Goal: Task Accomplishment & Management: Manage account settings

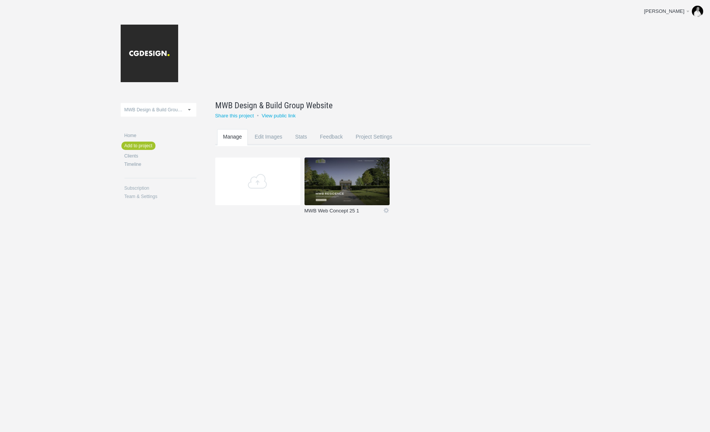
click at [350, 210] on link "MWB Web Concept 25 1" at bounding box center [343, 212] width 78 height 8
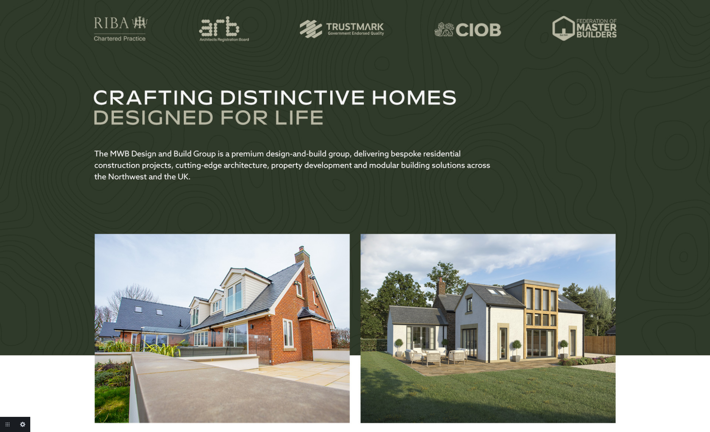
scroll to position [413, 0]
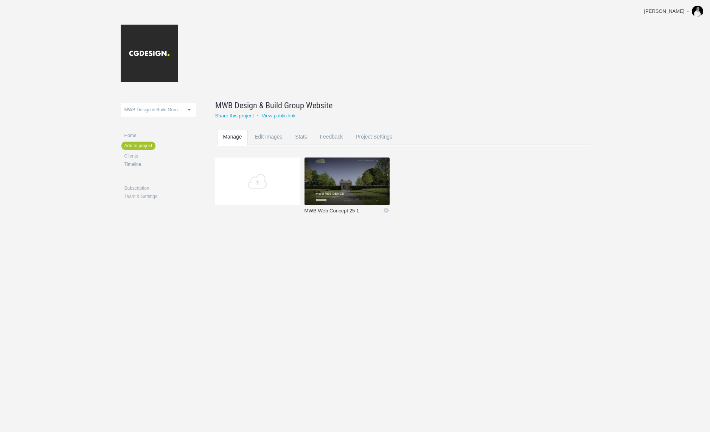
click at [350, 210] on link "MWB Web Concept 25 1" at bounding box center [343, 212] width 78 height 8
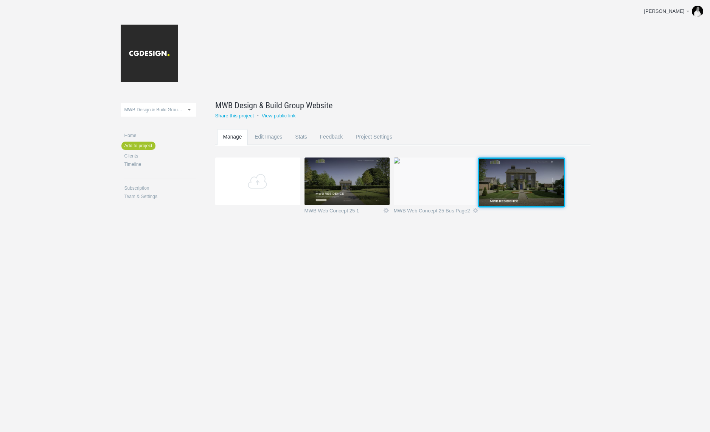
drag, startPoint x: 440, startPoint y: 186, endPoint x: 524, endPoint y: 186, distance: 84.0
click at [524, 186] on img at bounding box center [521, 182] width 85 height 48
click at [476, 210] on link "Icon" at bounding box center [475, 210] width 7 height 7
click at [450, 197] on link "Delete" at bounding box center [461, 197] width 46 height 9
click at [450, 197] on link "Yeah I'm sure" at bounding box center [461, 197] width 46 height 9
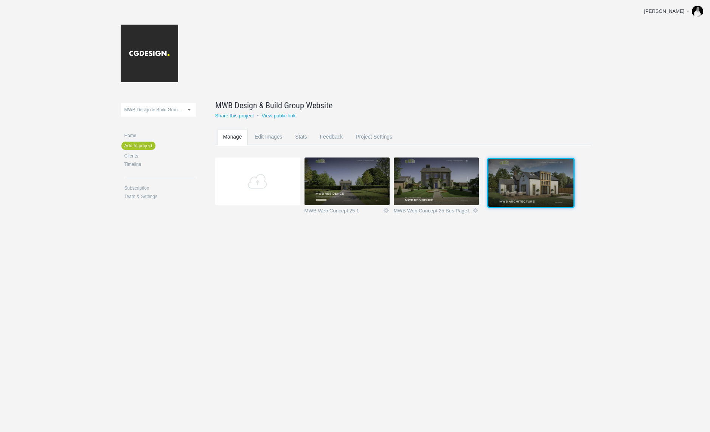
drag, startPoint x: 427, startPoint y: 182, endPoint x: 520, endPoint y: 182, distance: 93.4
click at [520, 182] on img at bounding box center [530, 183] width 85 height 48
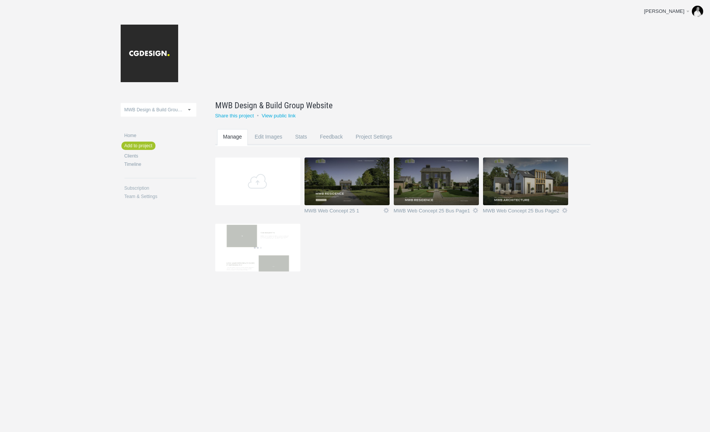
click at [516, 196] on img at bounding box center [525, 181] width 85 height 48
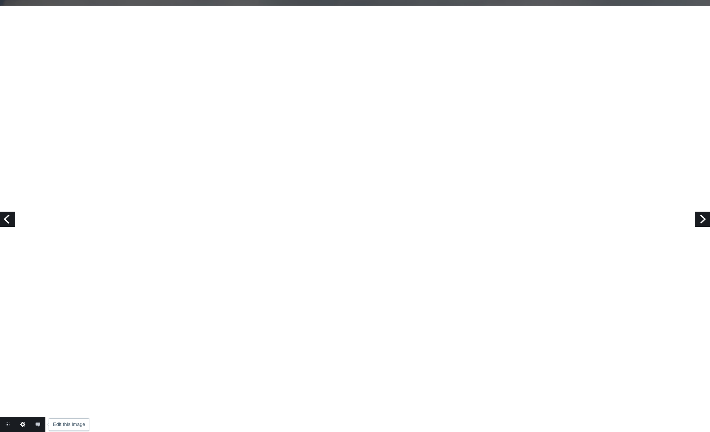
click at [22, 422] on link "Edit this image" at bounding box center [22, 423] width 15 height 15
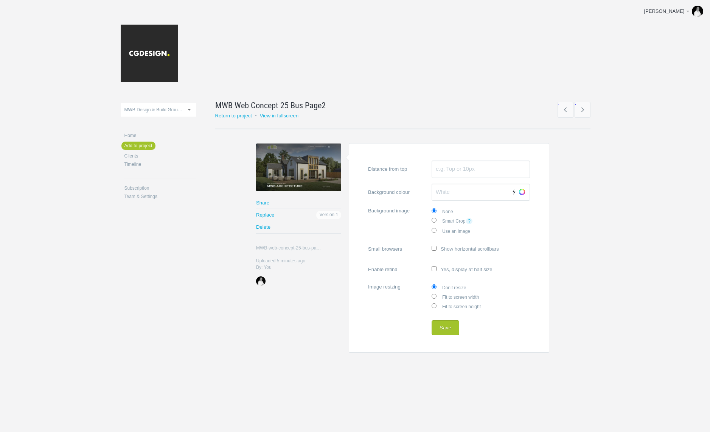
click at [463, 297] on label "Fit to screen width" at bounding box center [481, 296] width 98 height 9
click at [436, 297] on input "Fit to screen width" at bounding box center [434, 295] width 5 height 5
radio input "true"
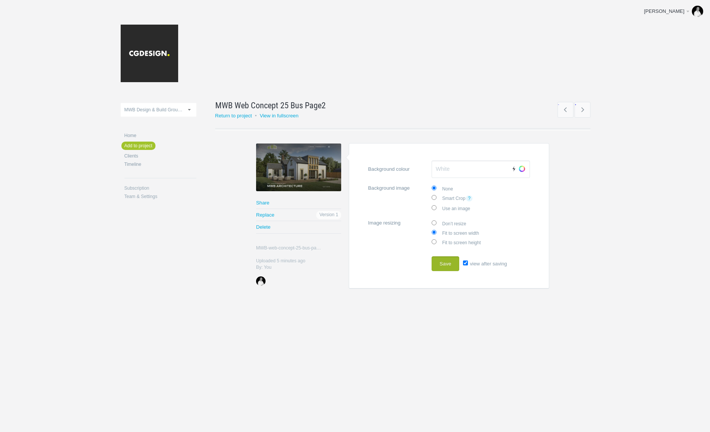
click at [447, 267] on button "Save" at bounding box center [446, 263] width 28 height 15
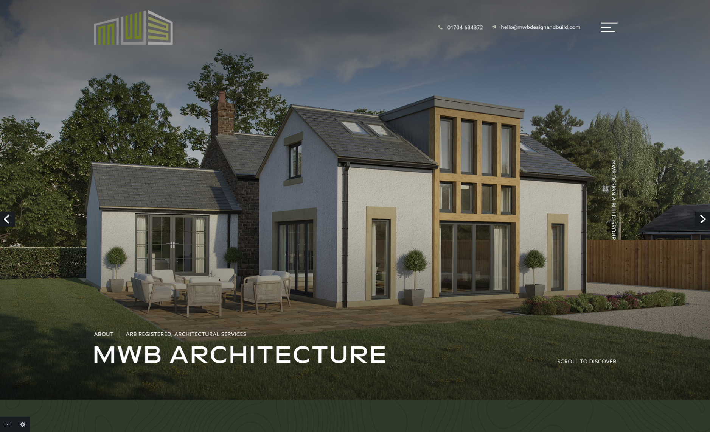
click at [702, 220] on link "Next" at bounding box center [702, 218] width 15 height 15
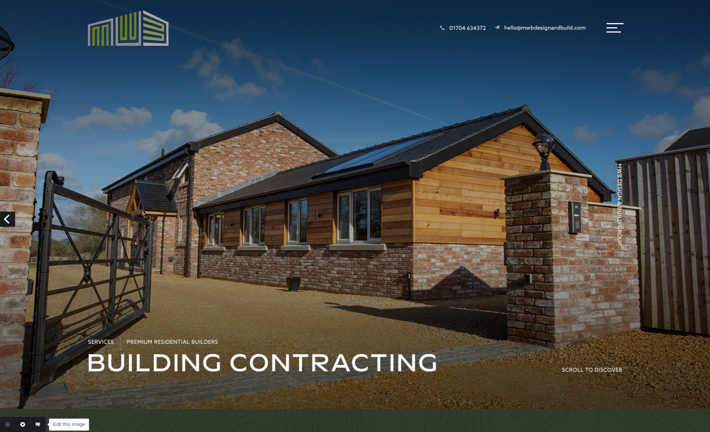
click at [23, 424] on link "Edit this image" at bounding box center [22, 423] width 15 height 15
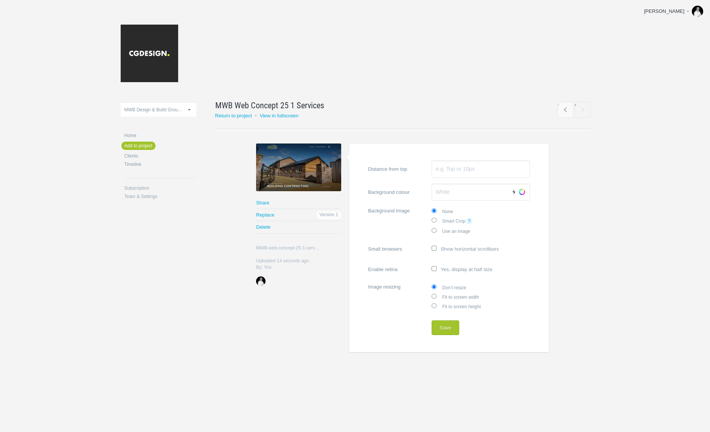
click at [449, 295] on label "Fit to screen width" at bounding box center [481, 296] width 98 height 9
click at [436, 295] on input "Fit to screen width" at bounding box center [434, 295] width 5 height 5
radio input "true"
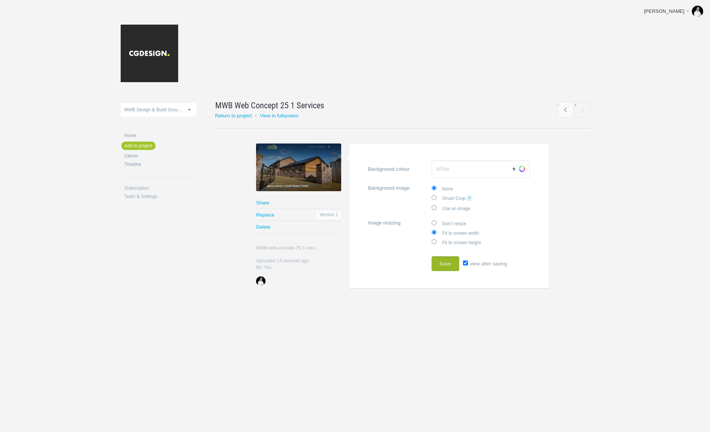
click at [449, 259] on button "Save" at bounding box center [446, 263] width 28 height 15
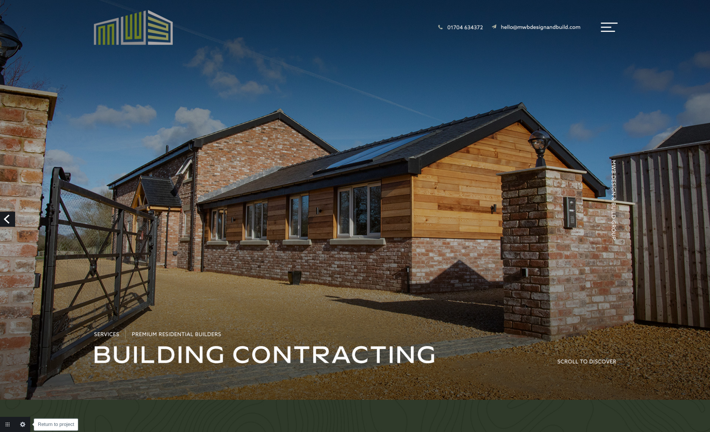
click at [9, 425] on link "Return to project" at bounding box center [7, 423] width 15 height 15
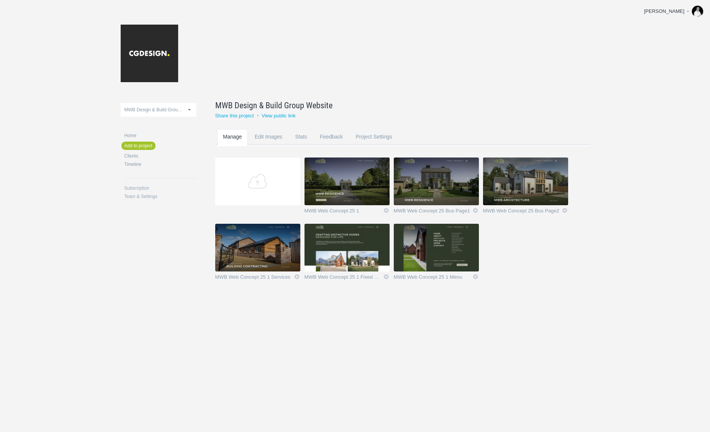
click at [345, 245] on img at bounding box center [346, 248] width 85 height 48
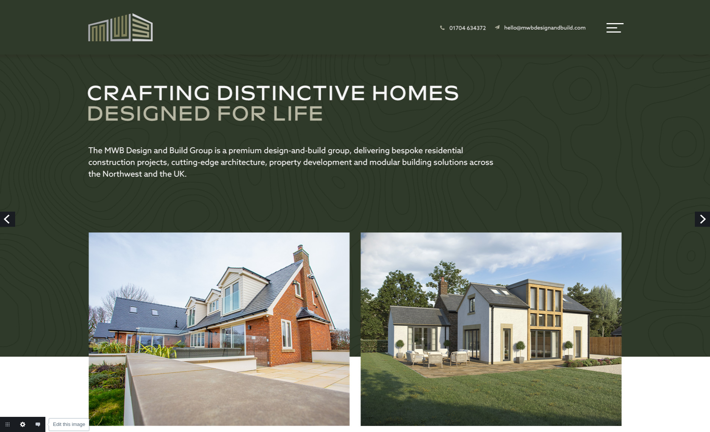
click at [20, 426] on link "Edit this image" at bounding box center [22, 423] width 15 height 15
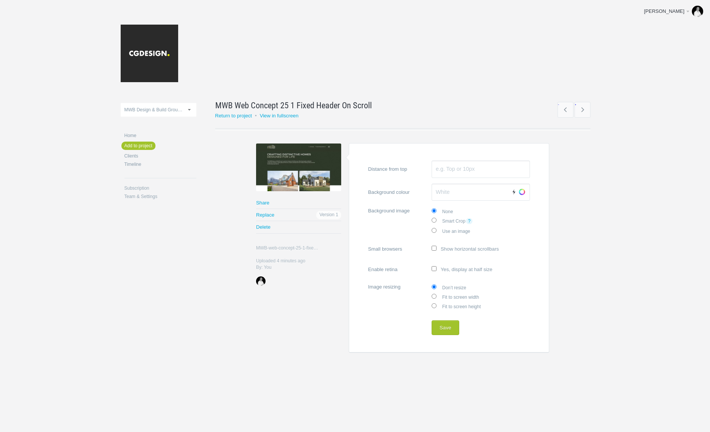
click at [434, 295] on input "Fit to screen width" at bounding box center [434, 295] width 5 height 5
radio input "true"
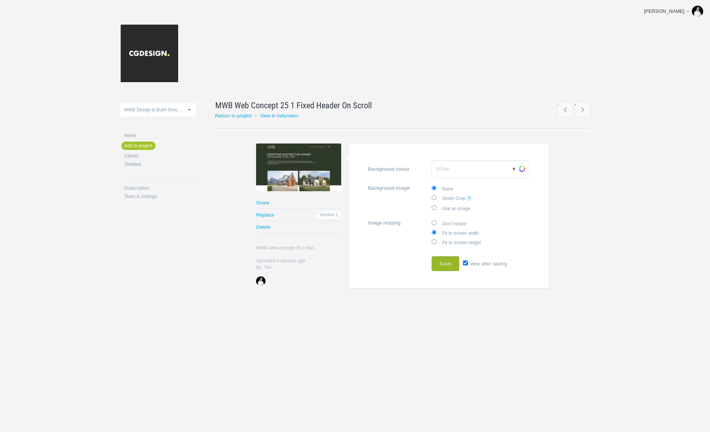
click at [447, 264] on button "Save" at bounding box center [446, 263] width 28 height 15
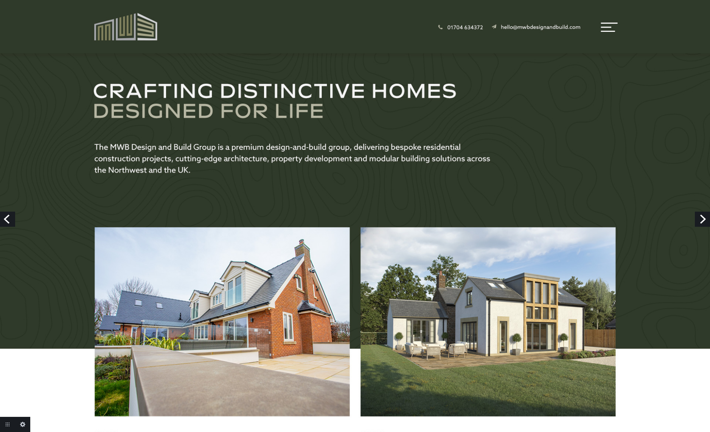
click at [703, 220] on link "Next" at bounding box center [702, 218] width 15 height 15
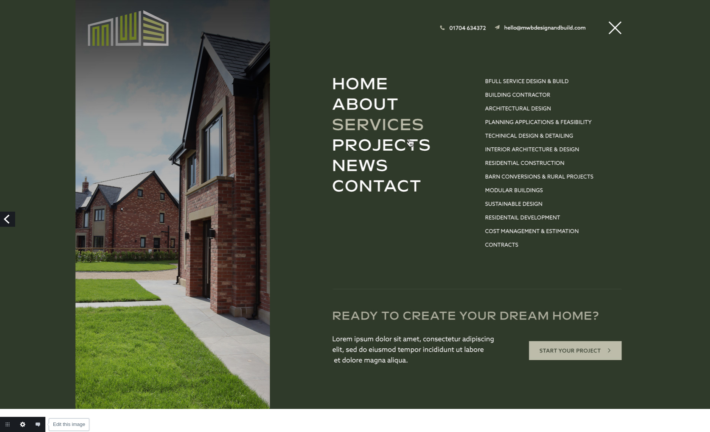
click at [21, 424] on link "Edit this image" at bounding box center [22, 423] width 15 height 15
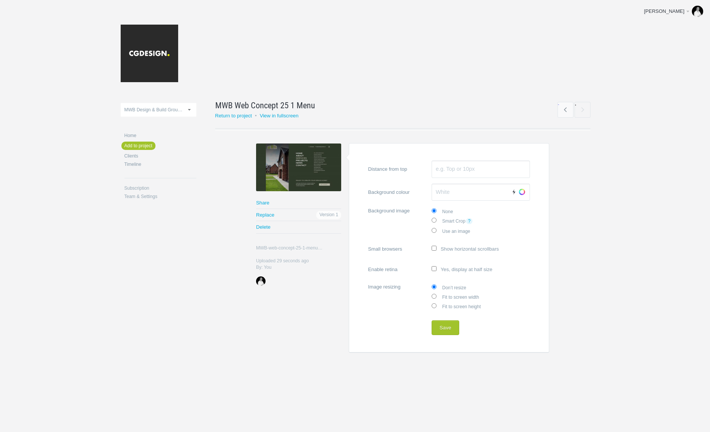
click at [459, 295] on label "Fit to screen width" at bounding box center [481, 296] width 98 height 9
click at [436, 295] on input "Fit to screen width" at bounding box center [434, 295] width 5 height 5
radio input "true"
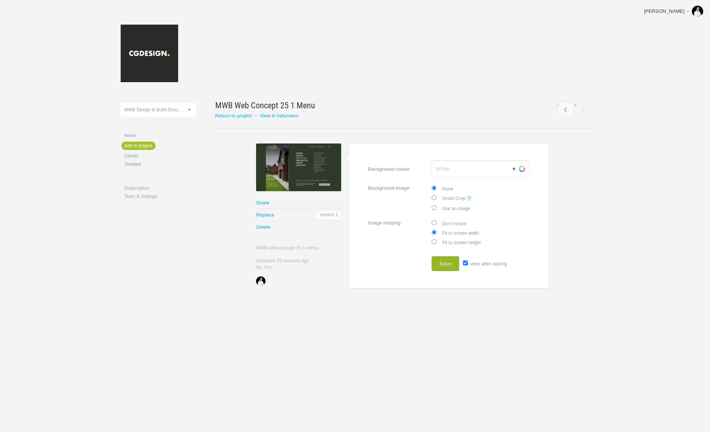
click at [446, 266] on button "Save" at bounding box center [446, 263] width 28 height 15
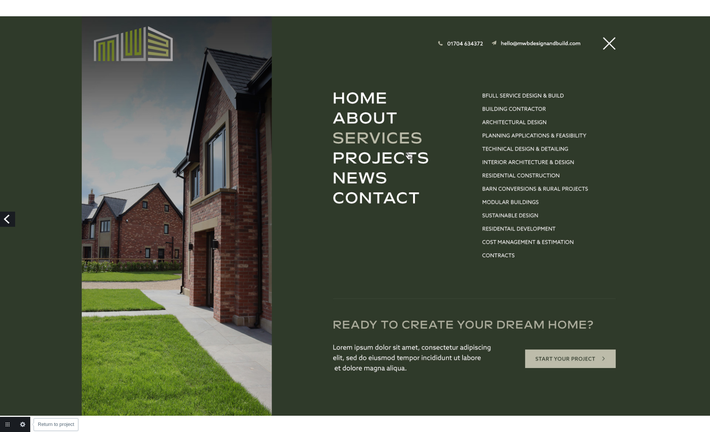
click at [9, 425] on link "Return to project" at bounding box center [7, 423] width 15 height 15
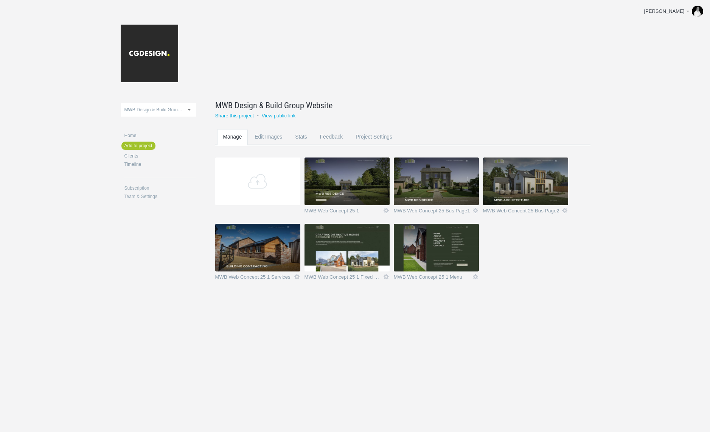
click at [358, 171] on img at bounding box center [346, 181] width 85 height 48
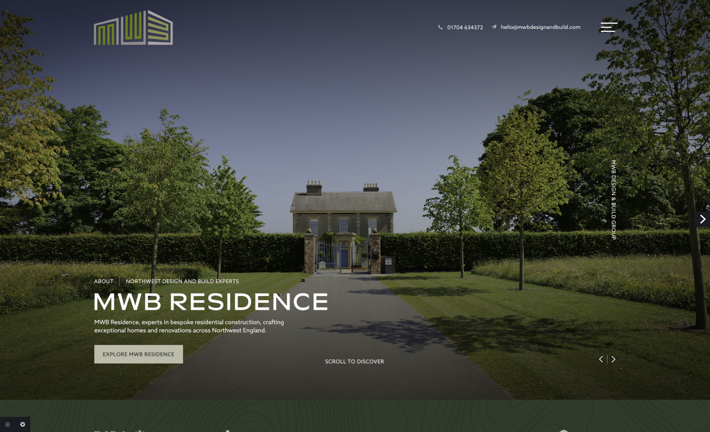
click at [705, 220] on link "Next" at bounding box center [702, 218] width 15 height 15
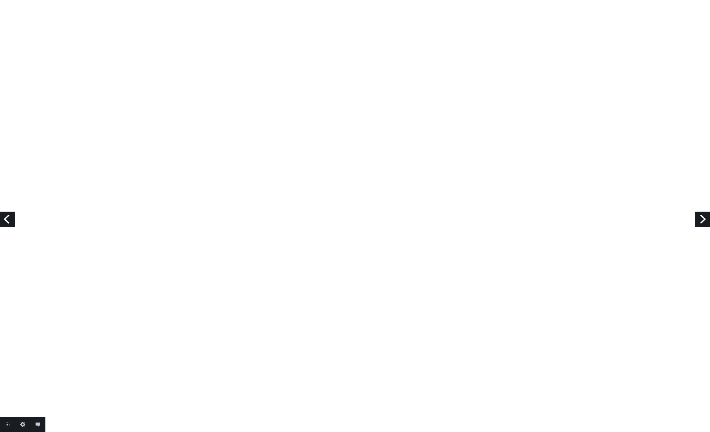
click at [704, 219] on link "Next" at bounding box center [702, 218] width 15 height 15
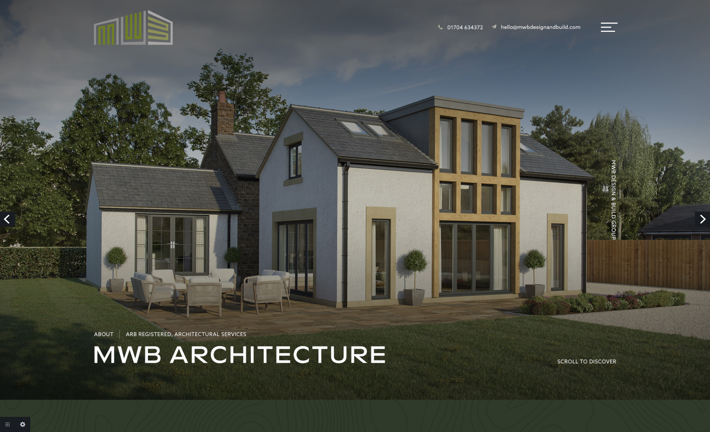
click at [704, 219] on link "Next" at bounding box center [702, 218] width 15 height 15
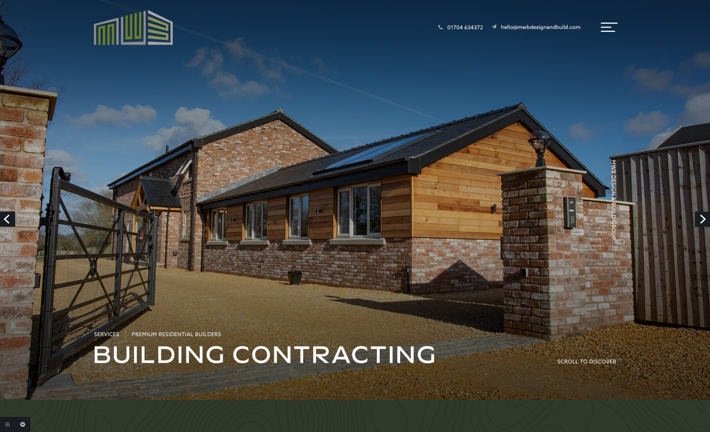
click at [704, 219] on link "Next" at bounding box center [702, 218] width 15 height 15
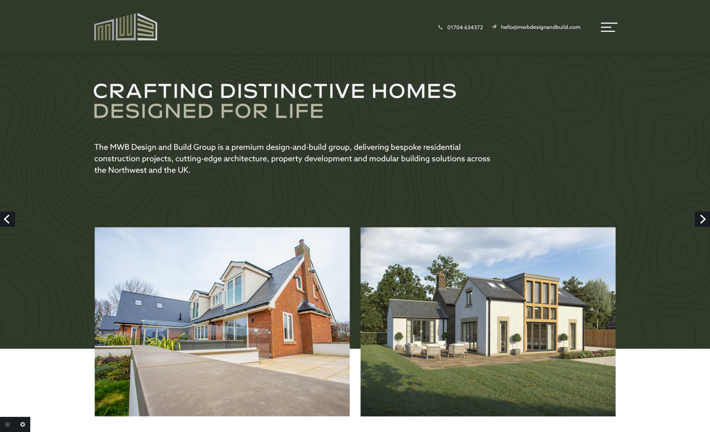
click at [9, 219] on link "Previous" at bounding box center [7, 218] width 15 height 15
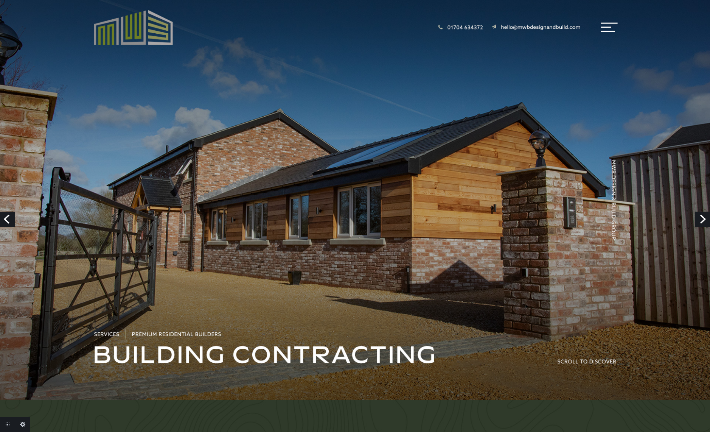
click at [9, 219] on link "Previous" at bounding box center [7, 218] width 15 height 15
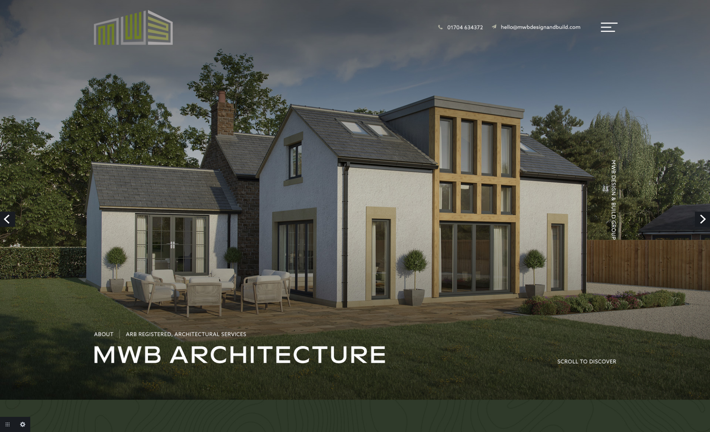
click at [9, 219] on link "Previous" at bounding box center [7, 218] width 15 height 15
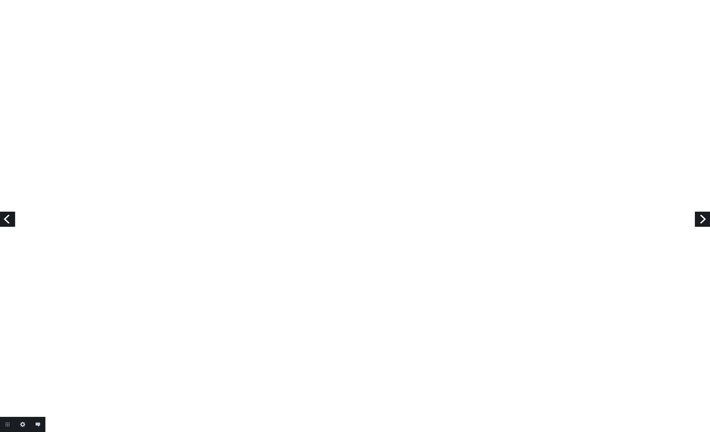
click at [9, 219] on link "Previous" at bounding box center [7, 218] width 15 height 15
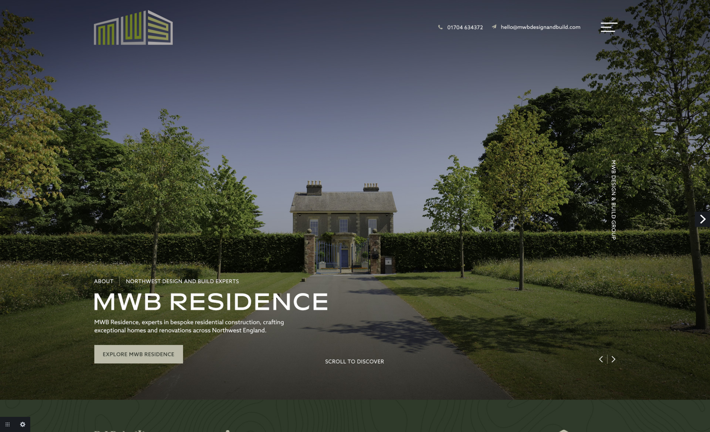
click at [702, 219] on link "Next" at bounding box center [702, 218] width 15 height 15
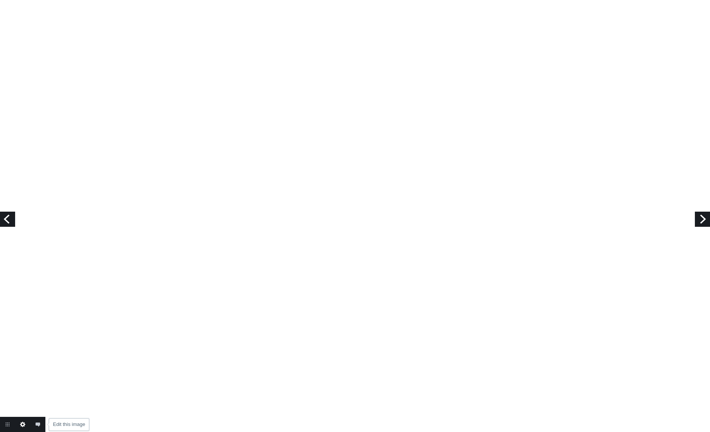
click at [25, 421] on link "Edit this image" at bounding box center [22, 423] width 15 height 15
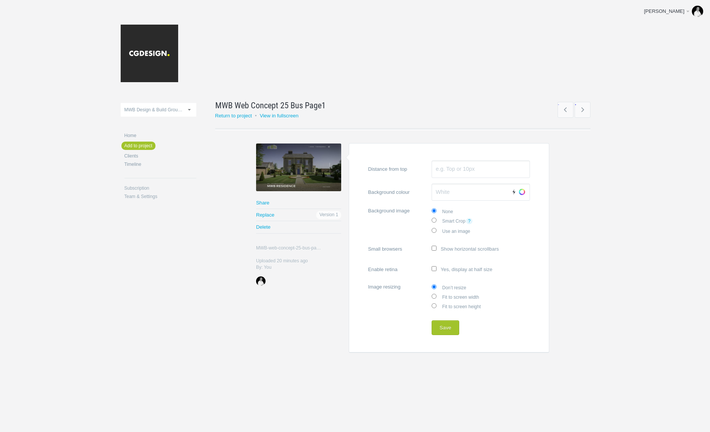
click at [457, 292] on label "Fit to screen width" at bounding box center [481, 296] width 98 height 9
click at [436, 293] on input "Fit to screen width" at bounding box center [434, 295] width 5 height 5
radio input "true"
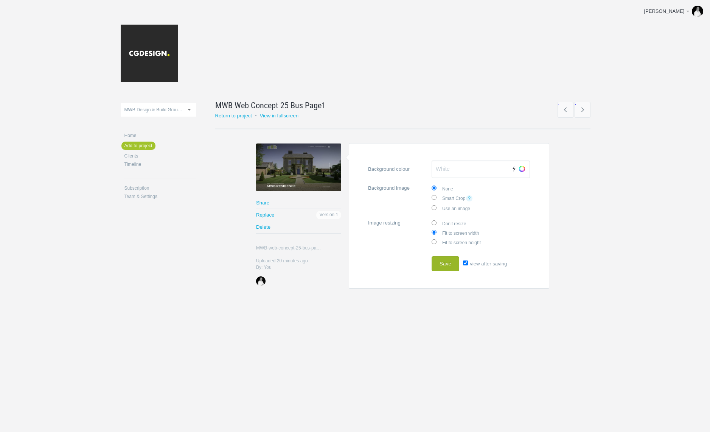
click at [448, 260] on button "Save" at bounding box center [446, 263] width 28 height 15
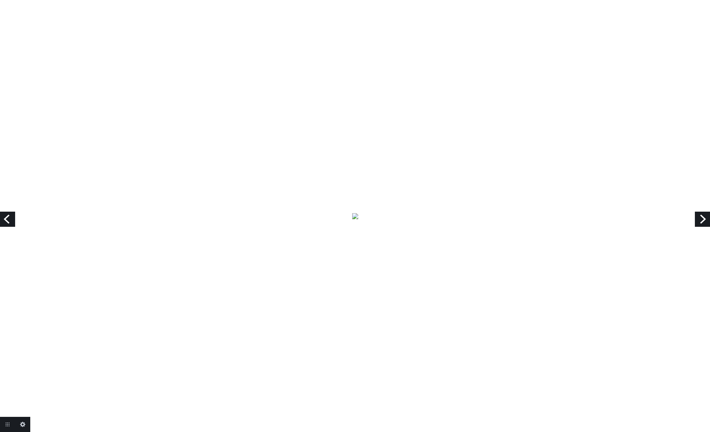
click at [6, 218] on link "Previous" at bounding box center [7, 218] width 15 height 15
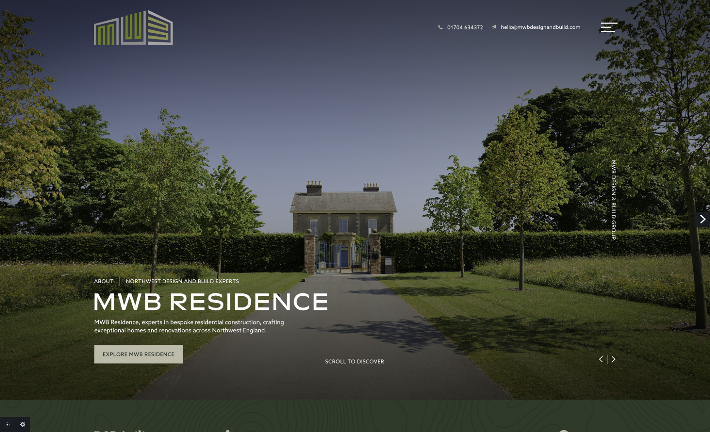
click at [700, 217] on link "Next" at bounding box center [702, 218] width 15 height 15
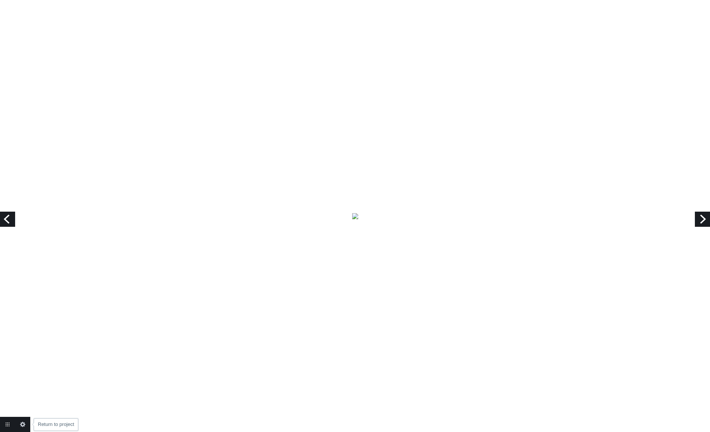
click at [6, 423] on link "Return to project" at bounding box center [7, 423] width 15 height 15
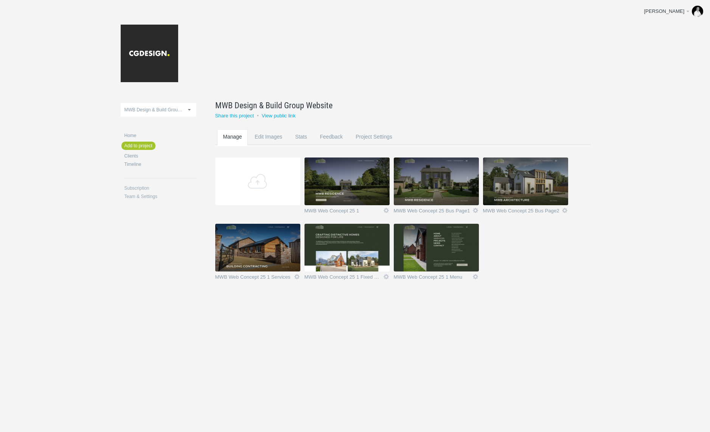
click at [427, 190] on img at bounding box center [436, 181] width 85 height 48
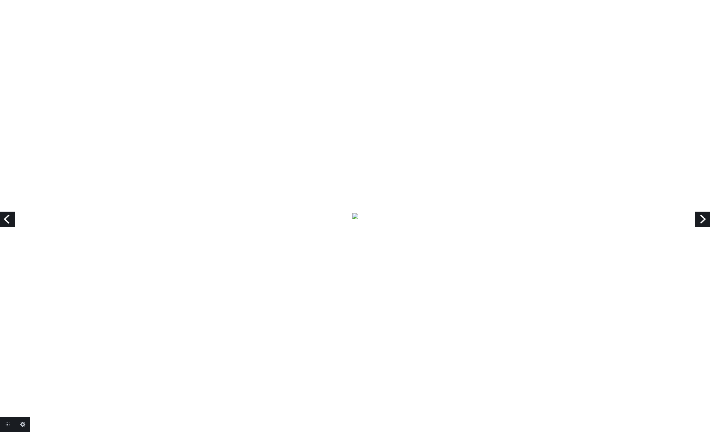
scroll to position [2644, 0]
click at [6, 423] on link "Return to project" at bounding box center [7, 423] width 15 height 15
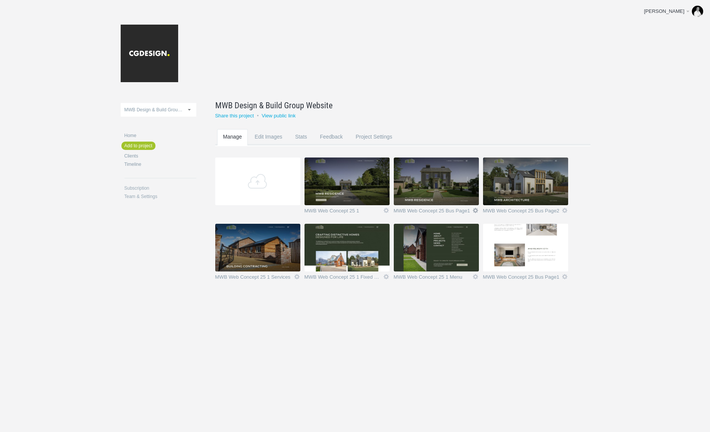
click at [476, 210] on link "Icon" at bounding box center [475, 210] width 7 height 7
click at [455, 199] on link "Delete" at bounding box center [461, 197] width 46 height 9
click at [457, 199] on link "Yeah I'm sure" at bounding box center [461, 197] width 46 height 9
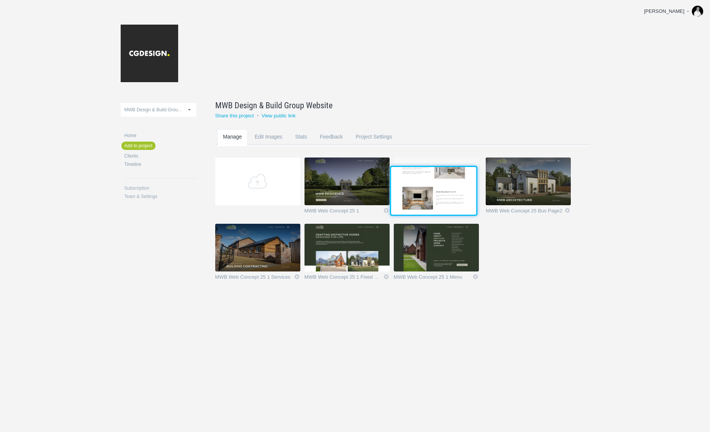
drag, startPoint x: 535, startPoint y: 252, endPoint x: 442, endPoint y: 194, distance: 109.6
click at [442, 194] on img at bounding box center [433, 191] width 85 height 48
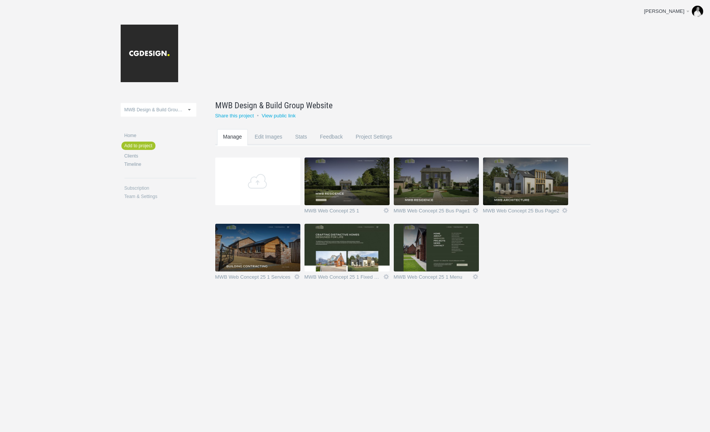
click at [356, 182] on img at bounding box center [346, 181] width 85 height 48
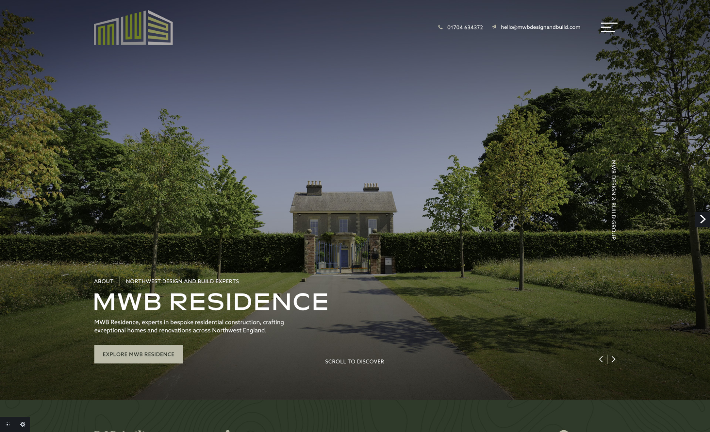
click at [705, 219] on link "Next" at bounding box center [702, 218] width 15 height 15
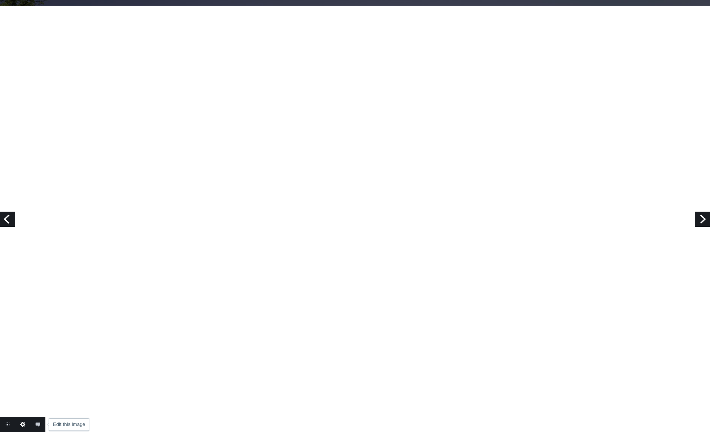
click at [25, 424] on link "Edit this image" at bounding box center [22, 423] width 15 height 15
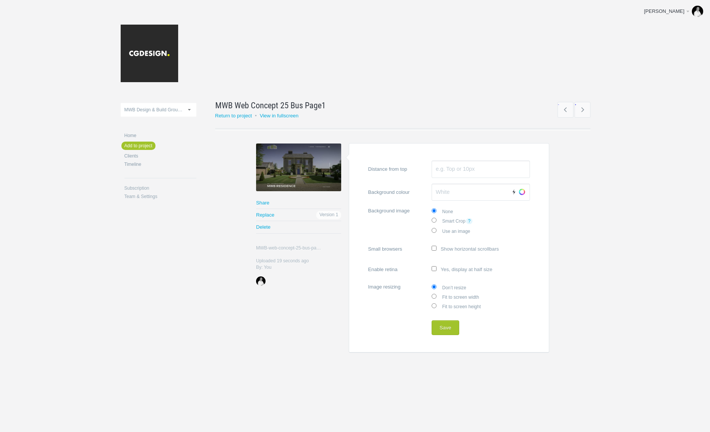
click at [454, 295] on label "Fit to screen width" at bounding box center [481, 296] width 98 height 9
click at [436, 295] on input "Fit to screen width" at bounding box center [434, 295] width 5 height 5
radio input "true"
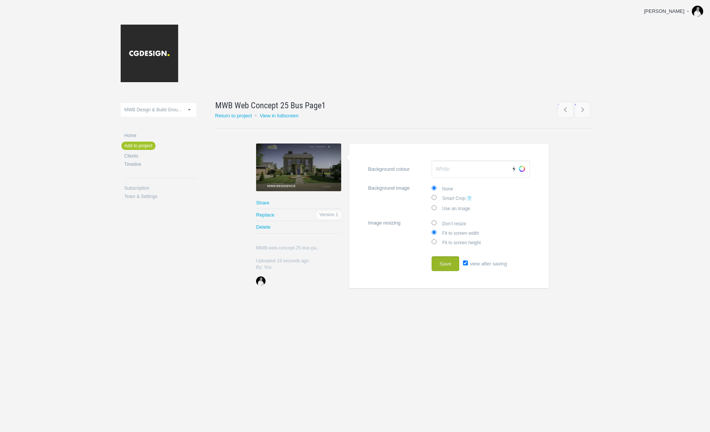
click at [449, 263] on button "Save" at bounding box center [446, 263] width 28 height 15
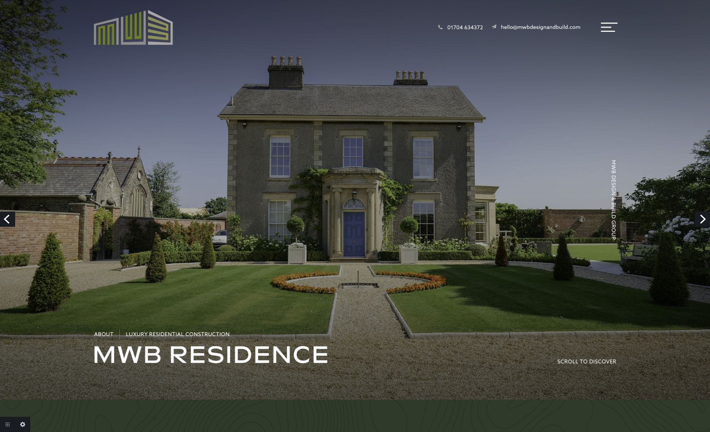
click at [705, 219] on link "Next" at bounding box center [702, 218] width 15 height 15
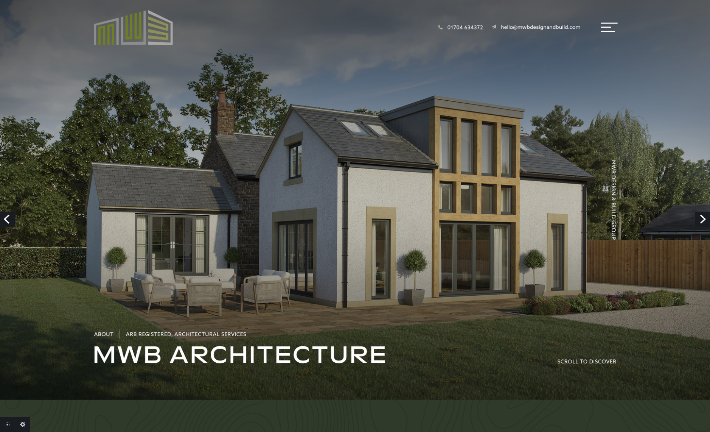
click at [705, 219] on link "Next" at bounding box center [702, 218] width 15 height 15
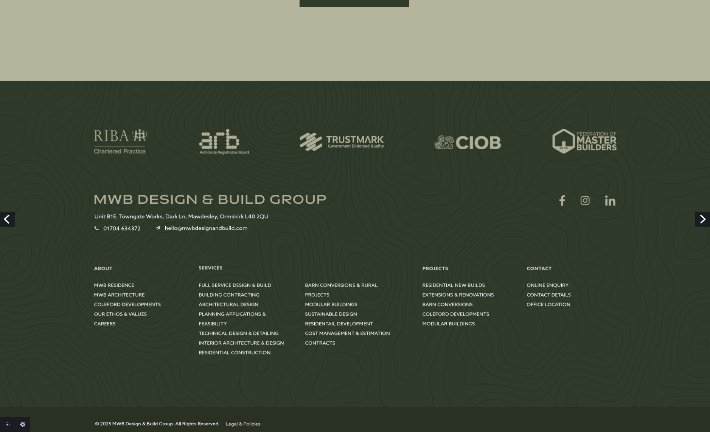
scroll to position [2845, 0]
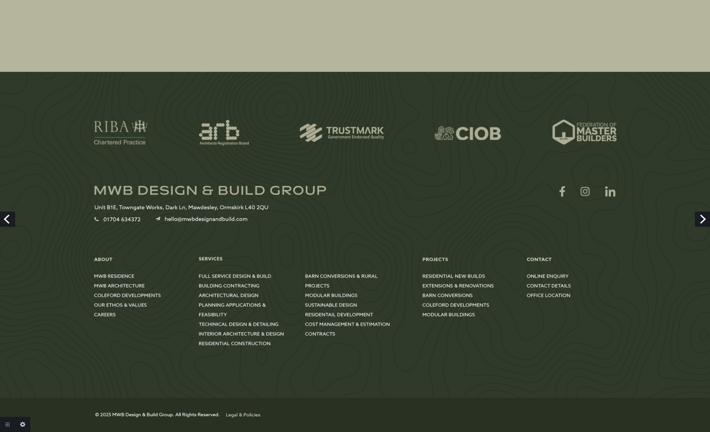
click at [702, 217] on link "Next" at bounding box center [702, 218] width 15 height 15
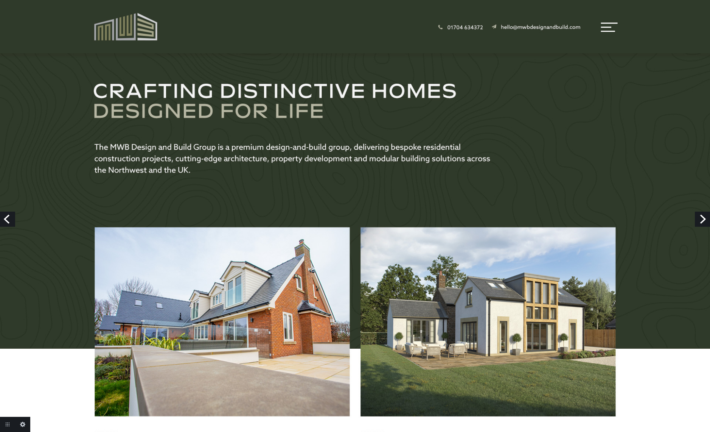
click at [703, 216] on link "Next" at bounding box center [702, 218] width 15 height 15
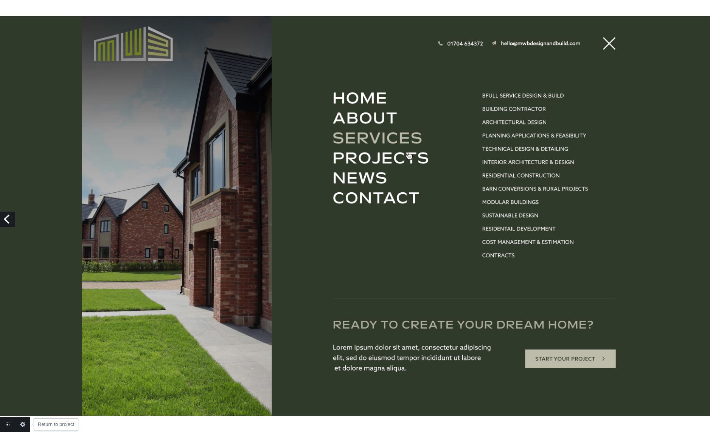
click at [5, 425] on link "Return to project" at bounding box center [7, 423] width 15 height 15
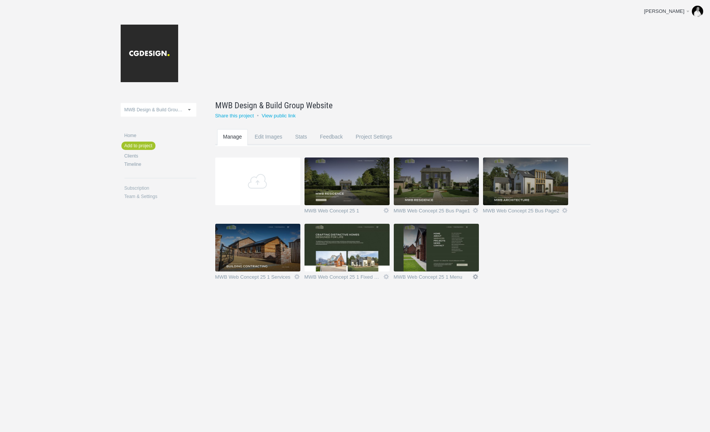
click at [475, 278] on link "Icon" at bounding box center [475, 276] width 7 height 7
click at [457, 264] on link "Delete" at bounding box center [461, 263] width 46 height 9
click at [458, 262] on link "Yeah I'm sure" at bounding box center [461, 263] width 46 height 9
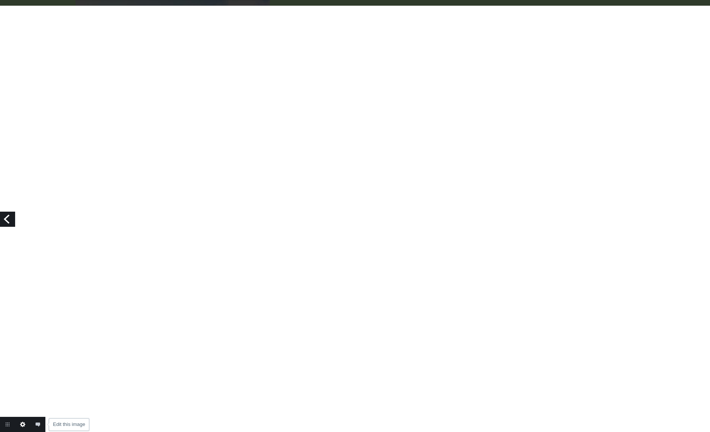
click at [23, 425] on link "Edit this image" at bounding box center [22, 423] width 15 height 15
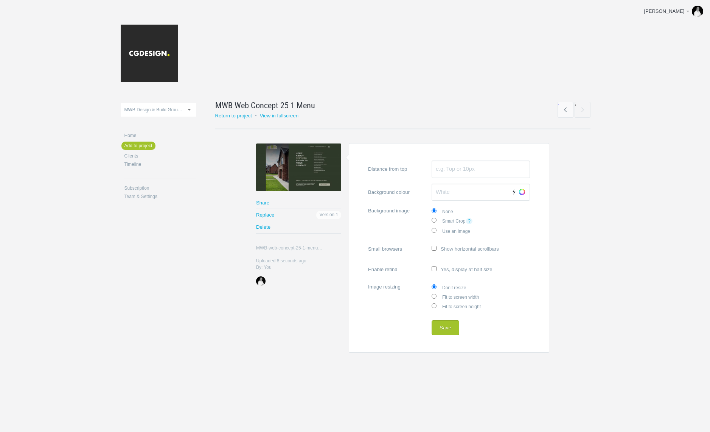
click at [433, 296] on input "Fit to screen width" at bounding box center [434, 295] width 5 height 5
radio input "true"
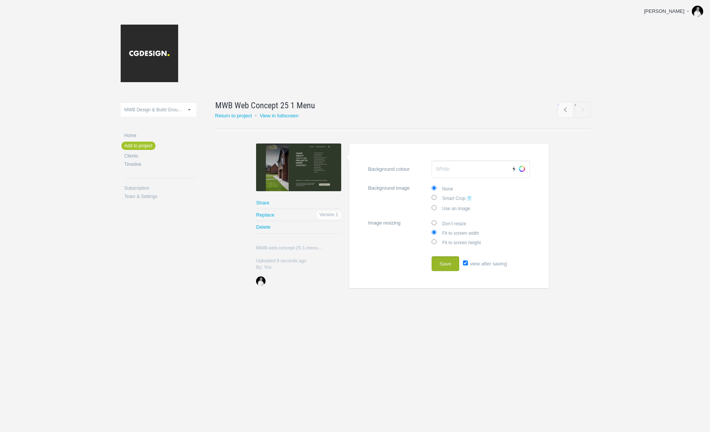
click at [444, 265] on button "Save" at bounding box center [446, 263] width 28 height 15
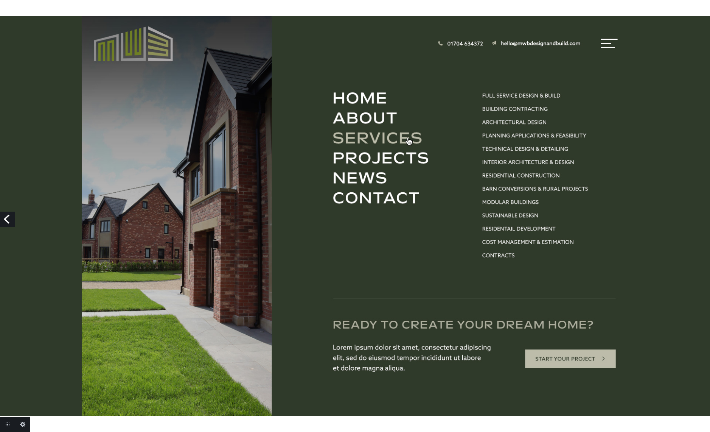
click at [12, 221] on link "Previous" at bounding box center [7, 218] width 15 height 15
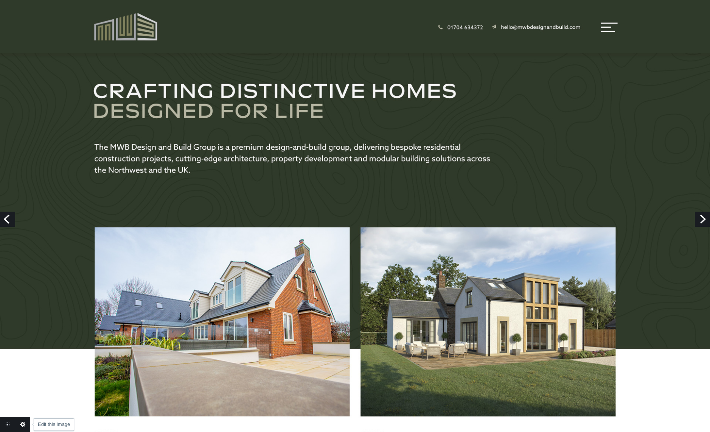
click at [24, 424] on link "Edit this image" at bounding box center [22, 423] width 15 height 15
